Goal: Navigation & Orientation: Understand site structure

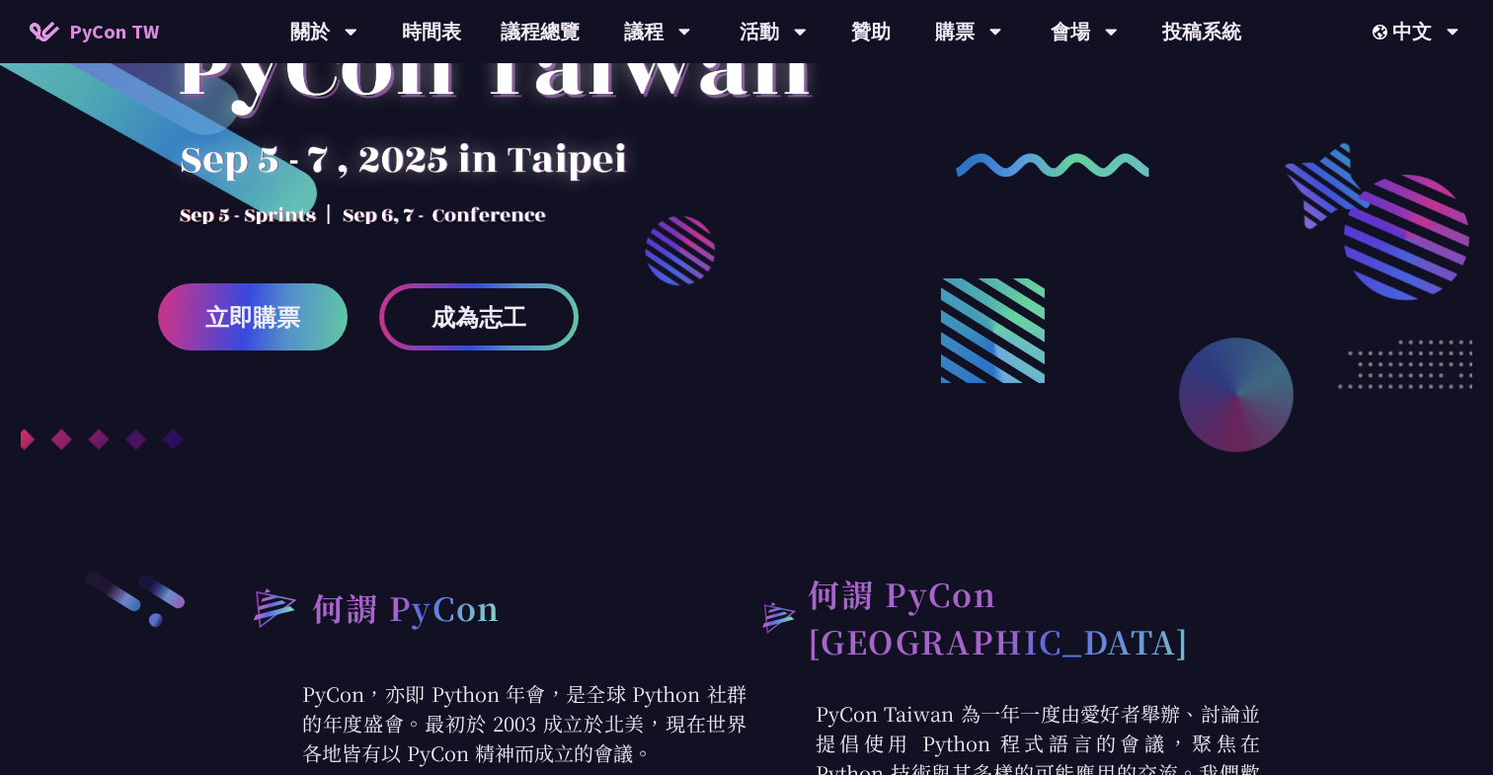
scroll to position [267, 0]
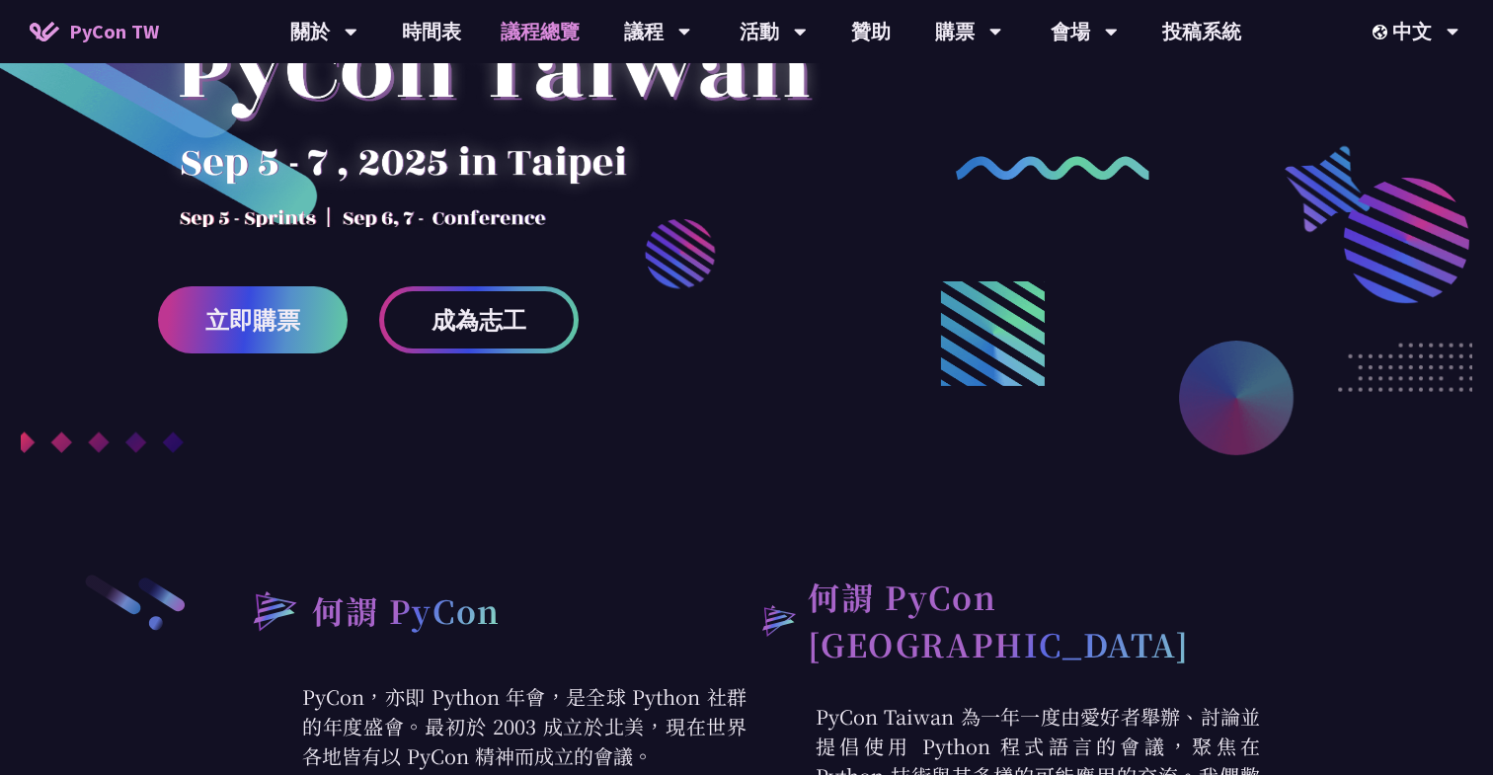
click at [546, 26] on link "議程總覽" at bounding box center [540, 31] width 119 height 63
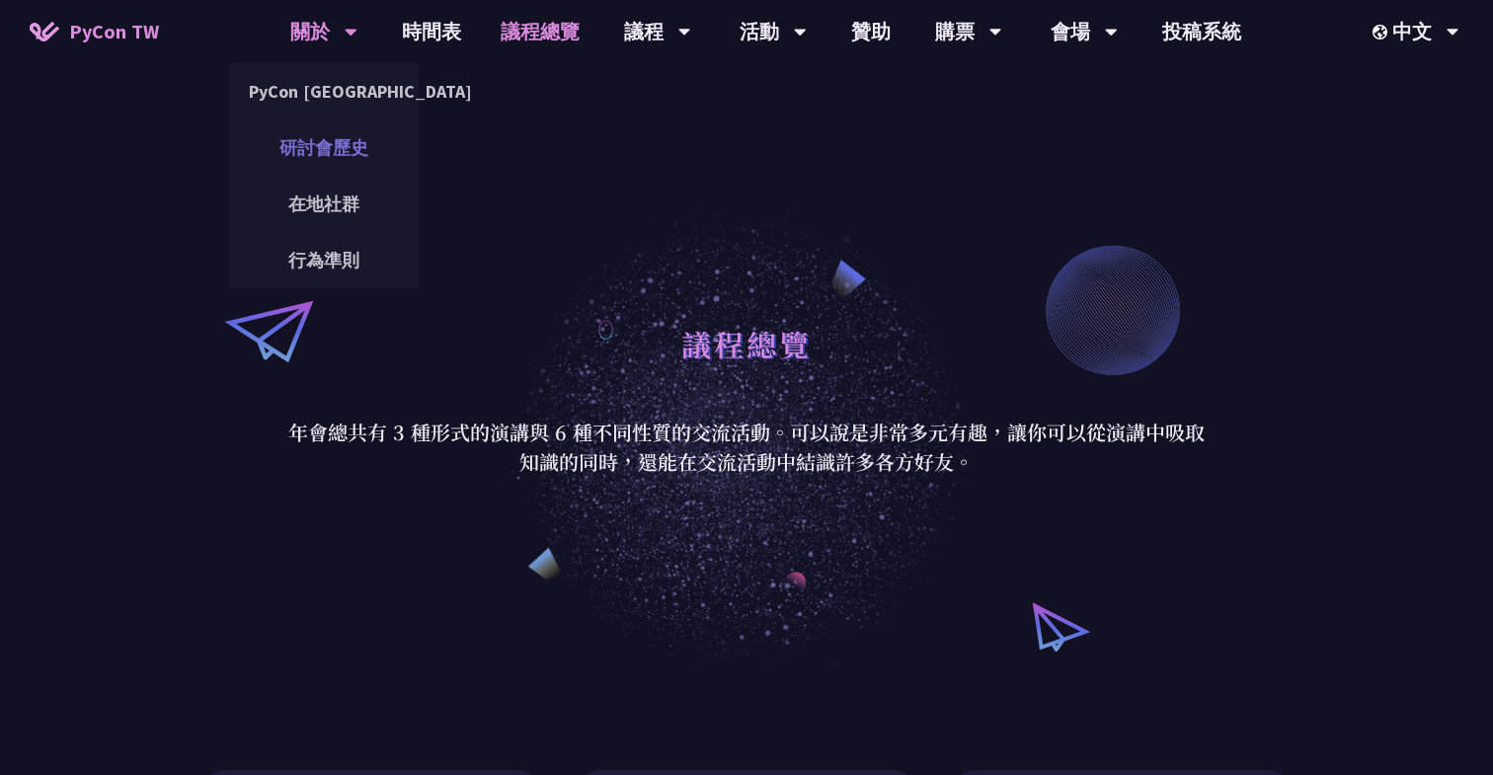
click at [336, 143] on link "研討會歷史" at bounding box center [324, 147] width 190 height 46
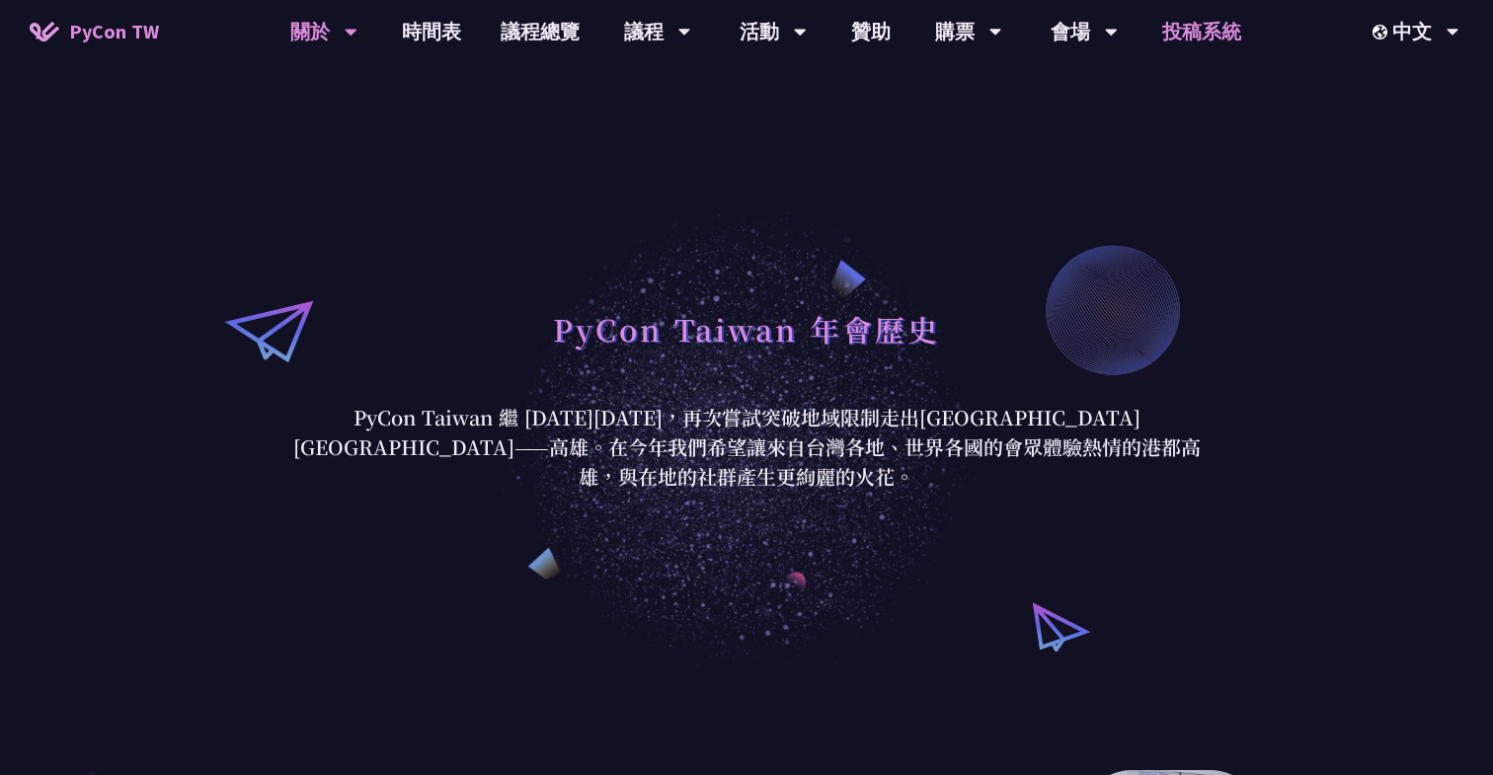
click at [1193, 32] on link "投稿系統" at bounding box center [1202, 31] width 119 height 63
